Goal: Task Accomplishment & Management: Manage account settings

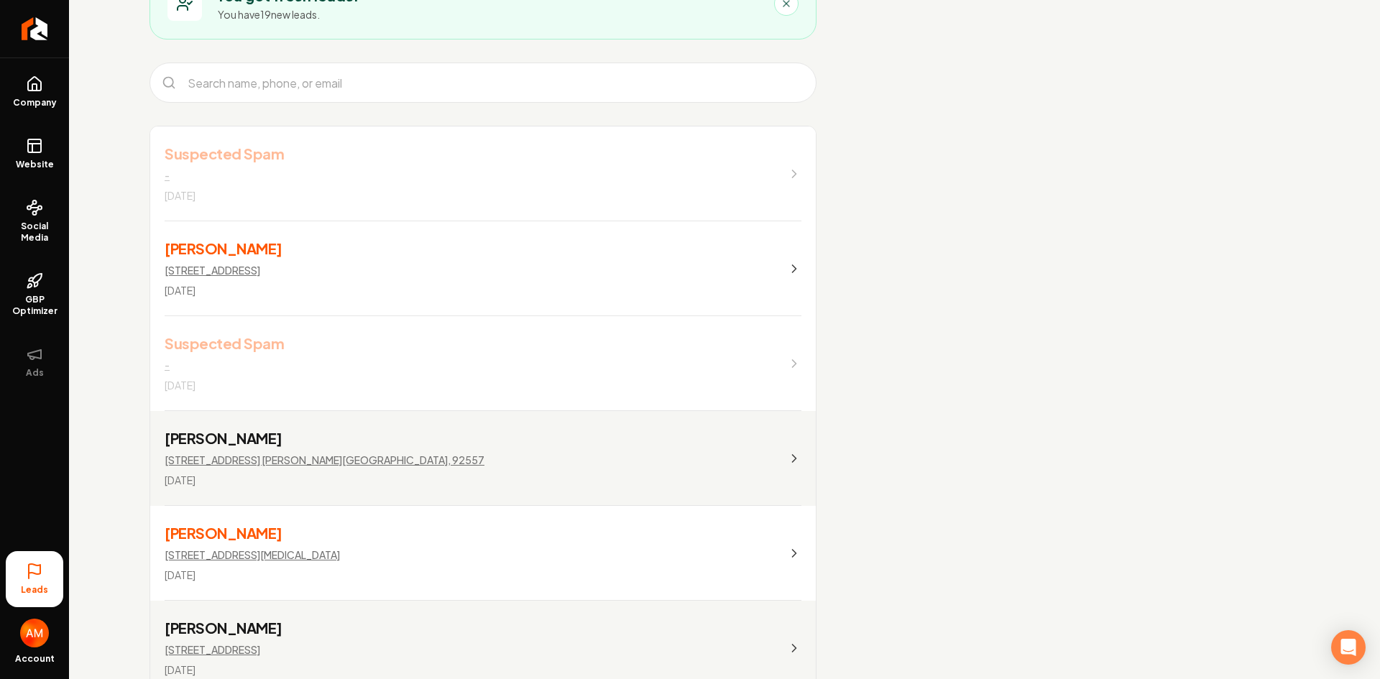
scroll to position [144, 0]
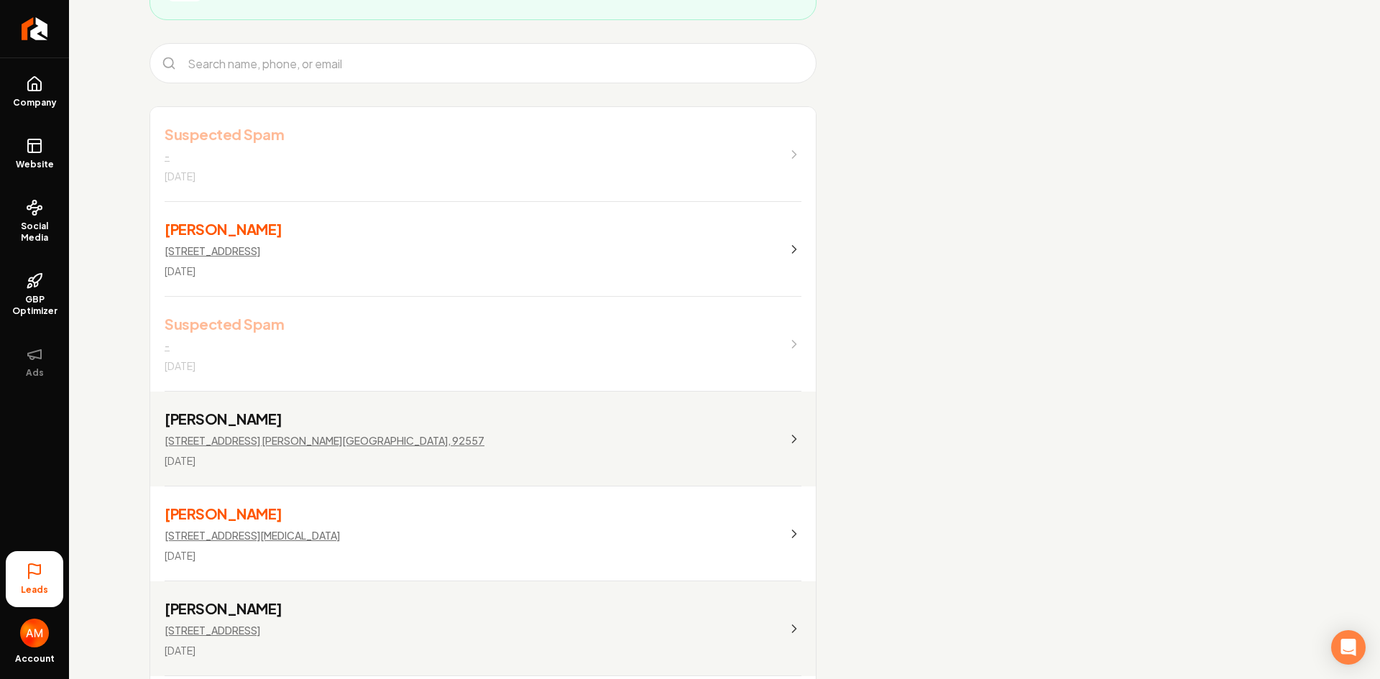
click at [329, 351] on link "Suspected Spam - [DATE]" at bounding box center [483, 344] width 666 height 95
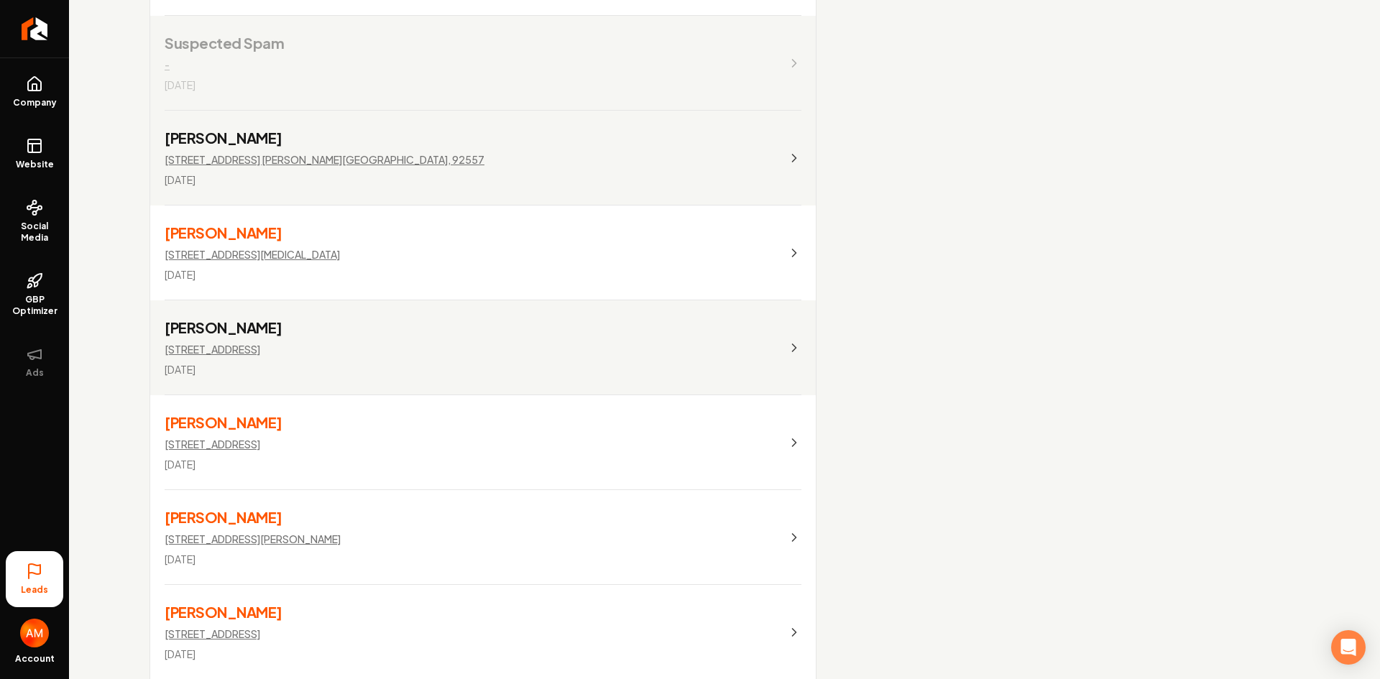
scroll to position [431, 0]
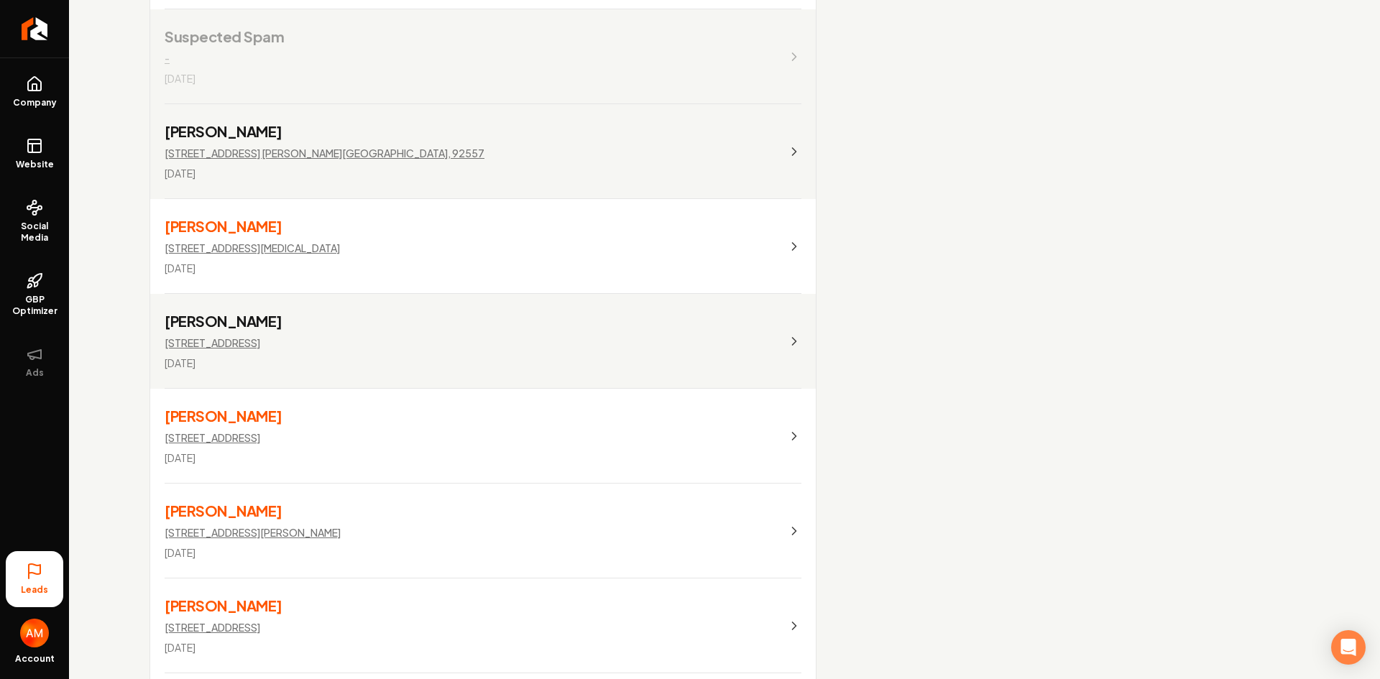
click at [260, 339] on p "[STREET_ADDRESS]" at bounding box center [213, 343] width 96 height 14
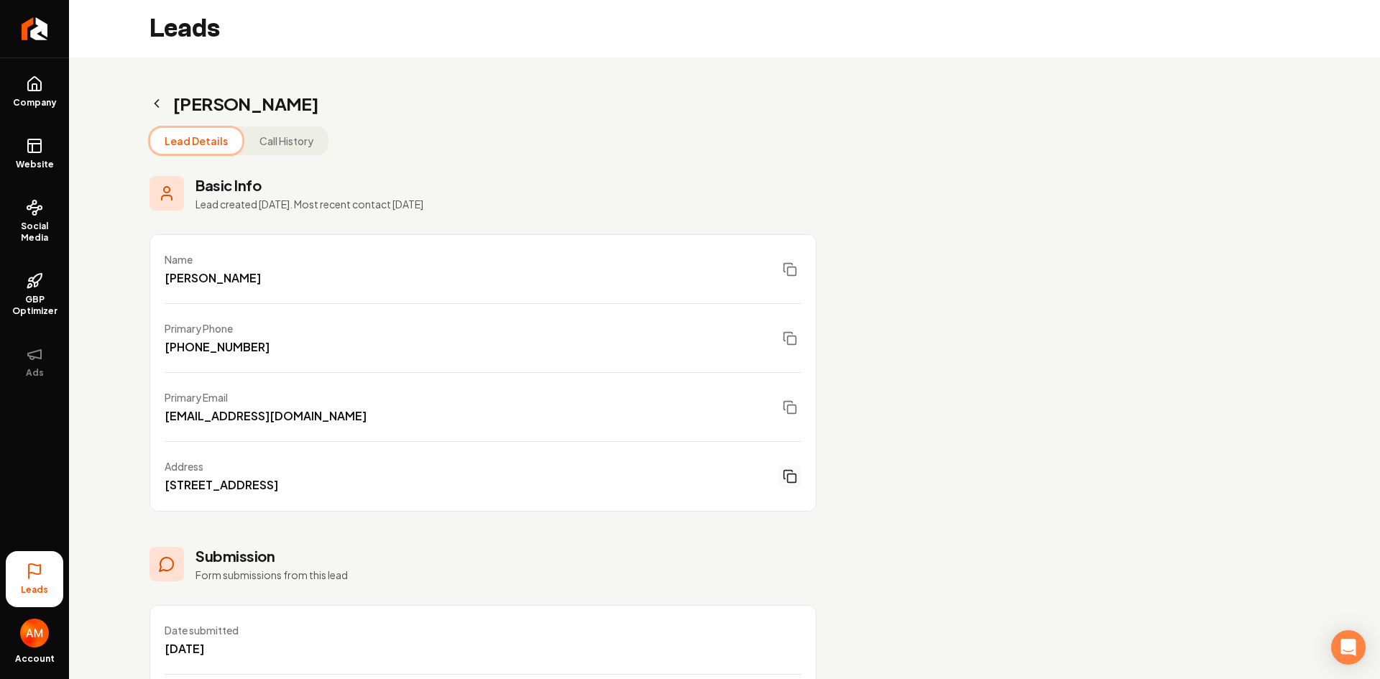
click at [784, 476] on icon "Main content area" at bounding box center [788, 475] width 9 height 9
